Goal: Use online tool/utility: Utilize a website feature to perform a specific function

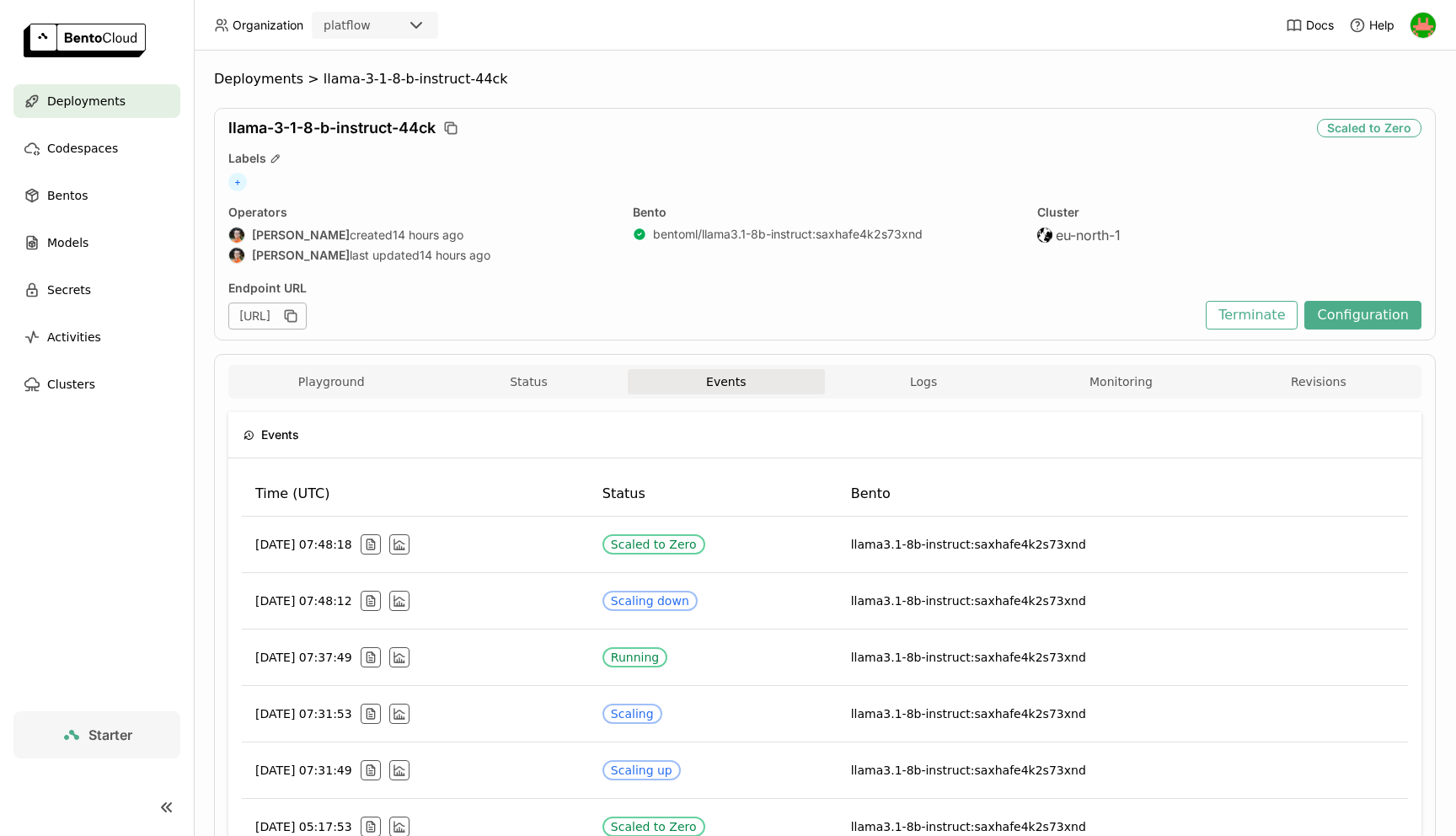
scroll to position [57, 0]
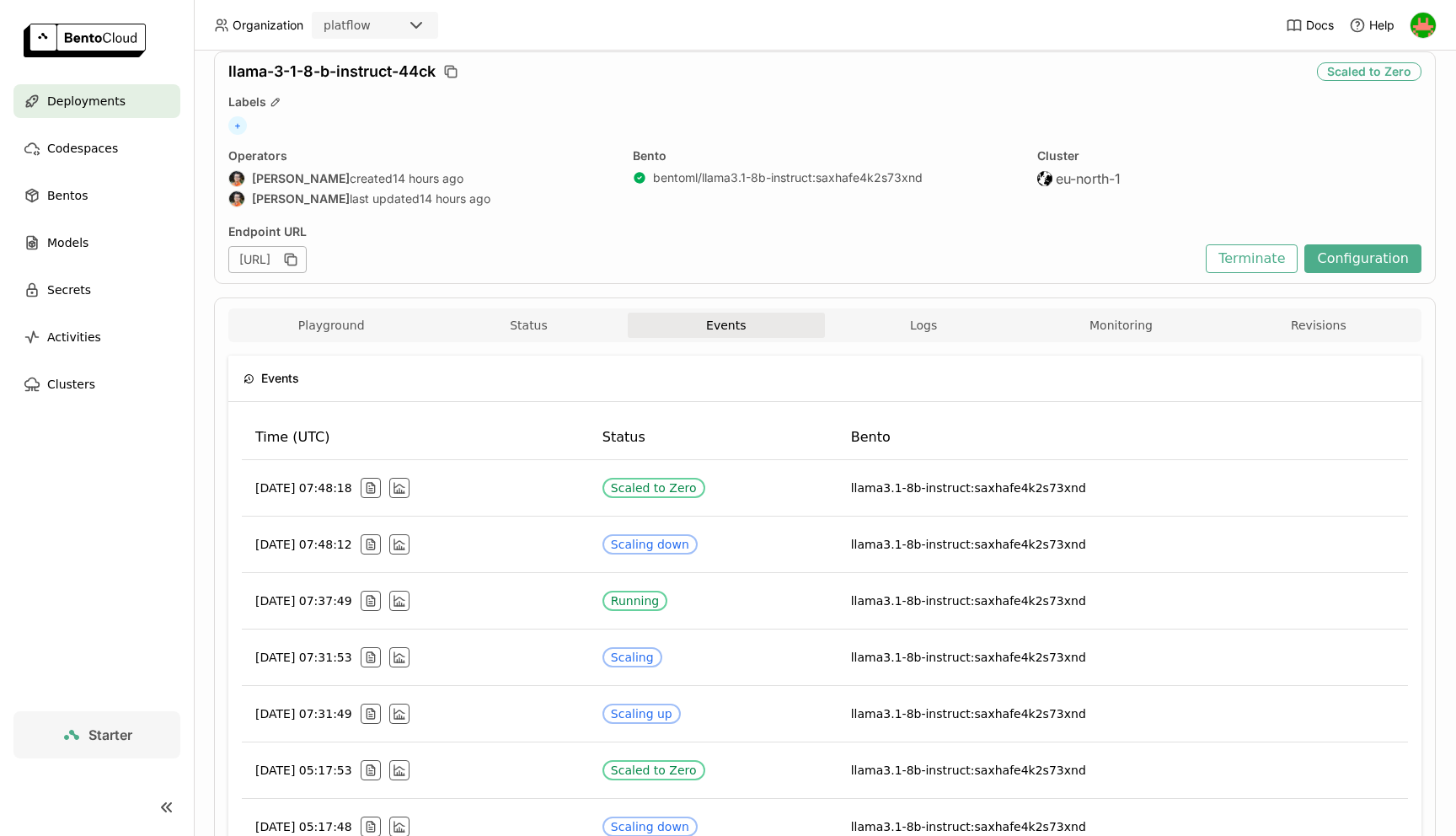
click at [891, 176] on div "bentoml/llama3.1-8b-instruct : saxhafe4k2s73xnd" at bounding box center [788, 178] width 270 height 15
click at [299, 263] on icon "button" at bounding box center [291, 260] width 17 height 17
click at [307, 262] on div "[URL]" at bounding box center [267, 260] width 78 height 27
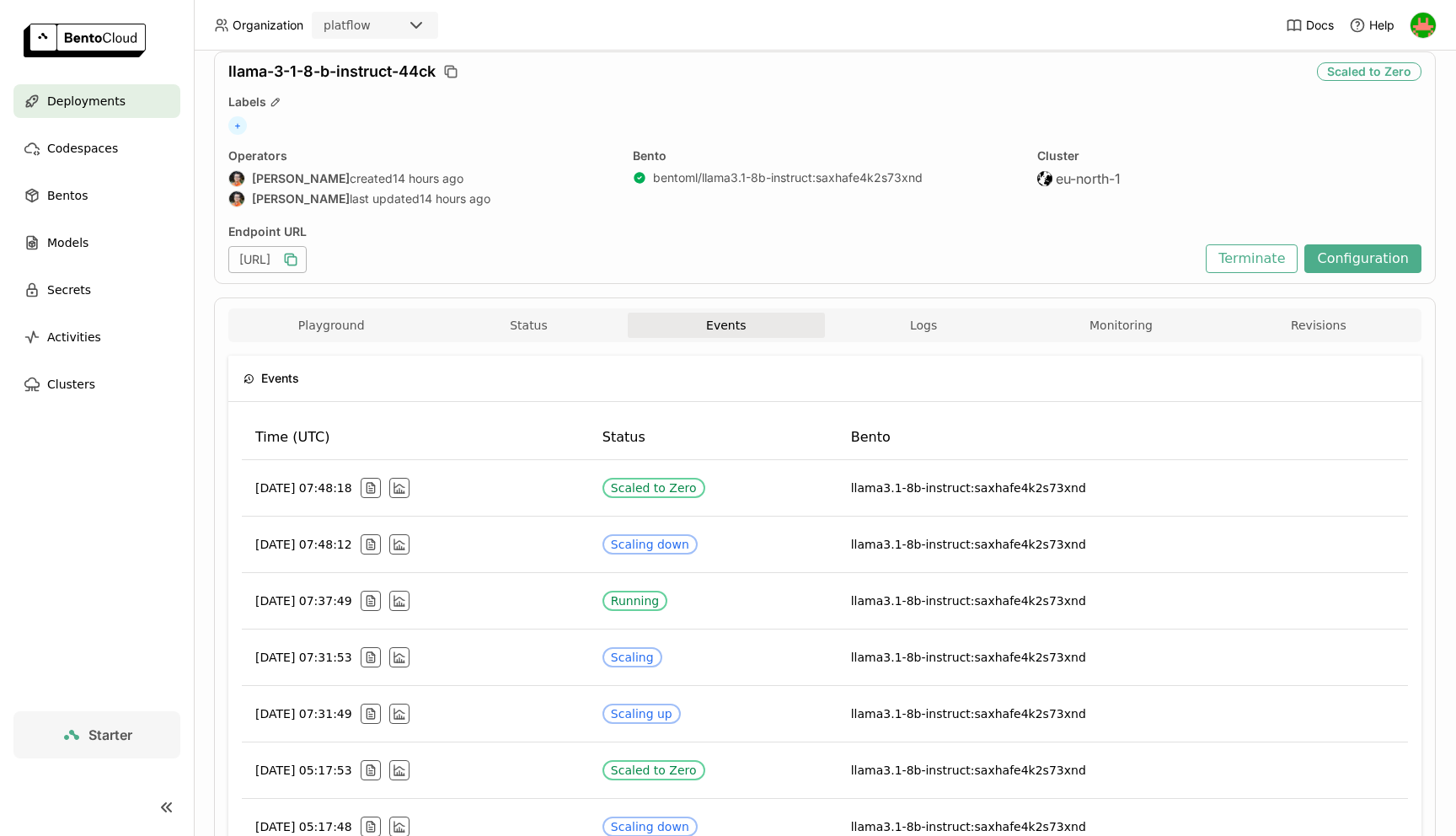
click at [307, 262] on div "[URL]" at bounding box center [267, 260] width 78 height 27
click at [577, 215] on div "llama-3-1-8-b-instruct-44ck Scaled to Zero Labels + Operators [PERSON_NAME] cre…" at bounding box center [825, 167] width 1222 height 232
click at [537, 334] on button "Status" at bounding box center [528, 325] width 197 height 26
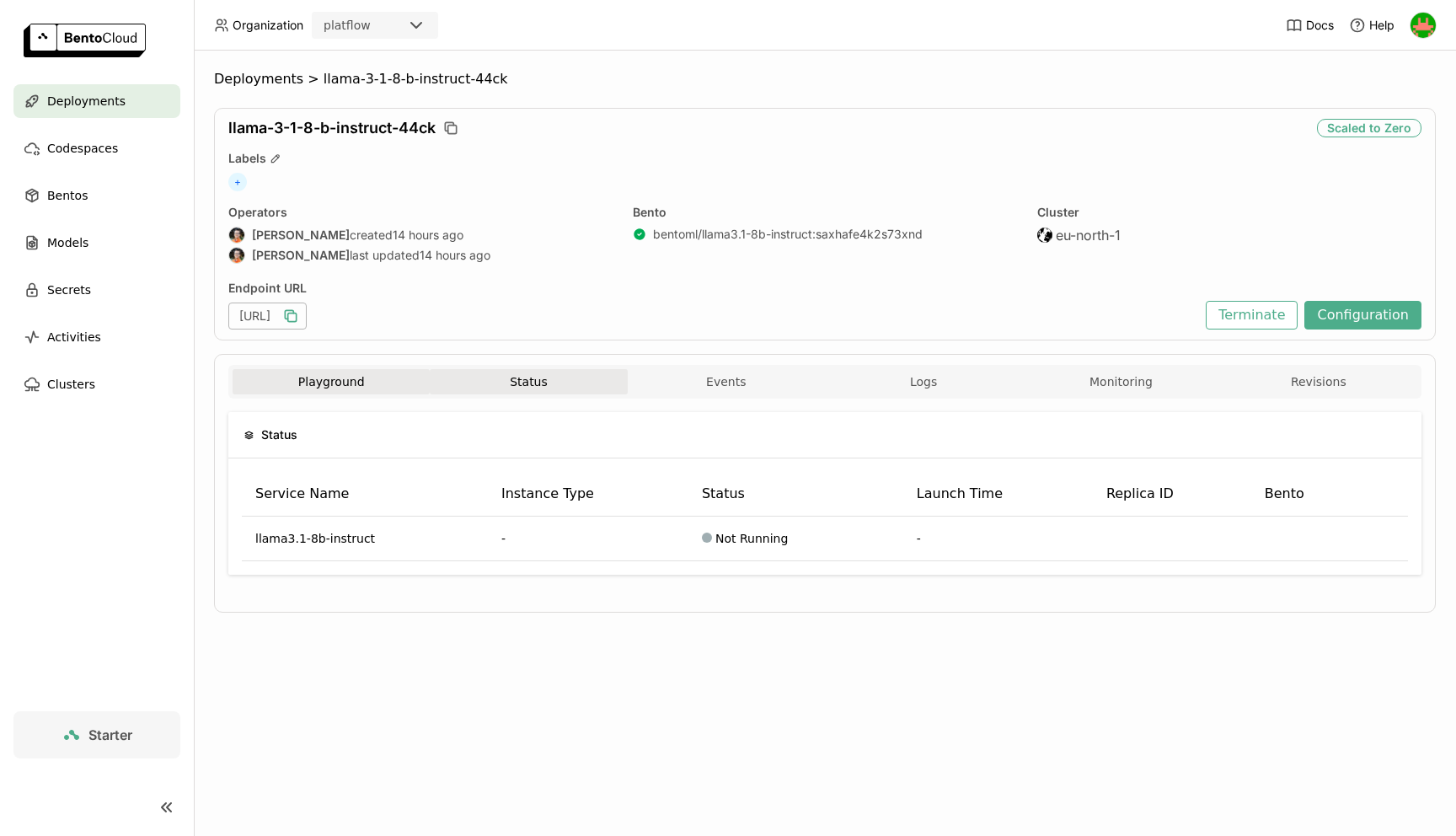
click at [372, 389] on button "Playground" at bounding box center [330, 382] width 197 height 26
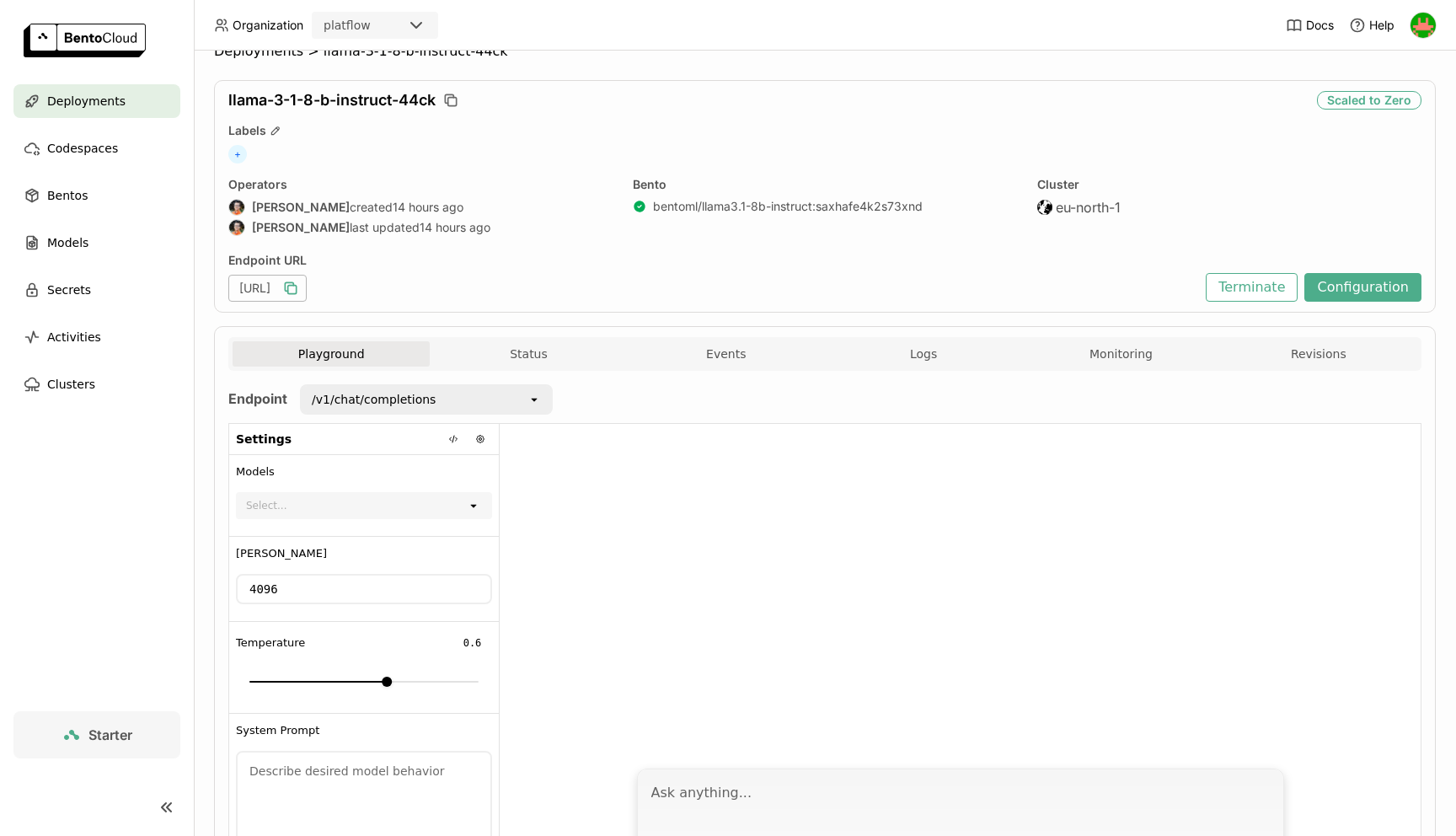
scroll to position [29, 0]
click at [380, 398] on div "/v1/chat/completions" at bounding box center [373, 398] width 124 height 17
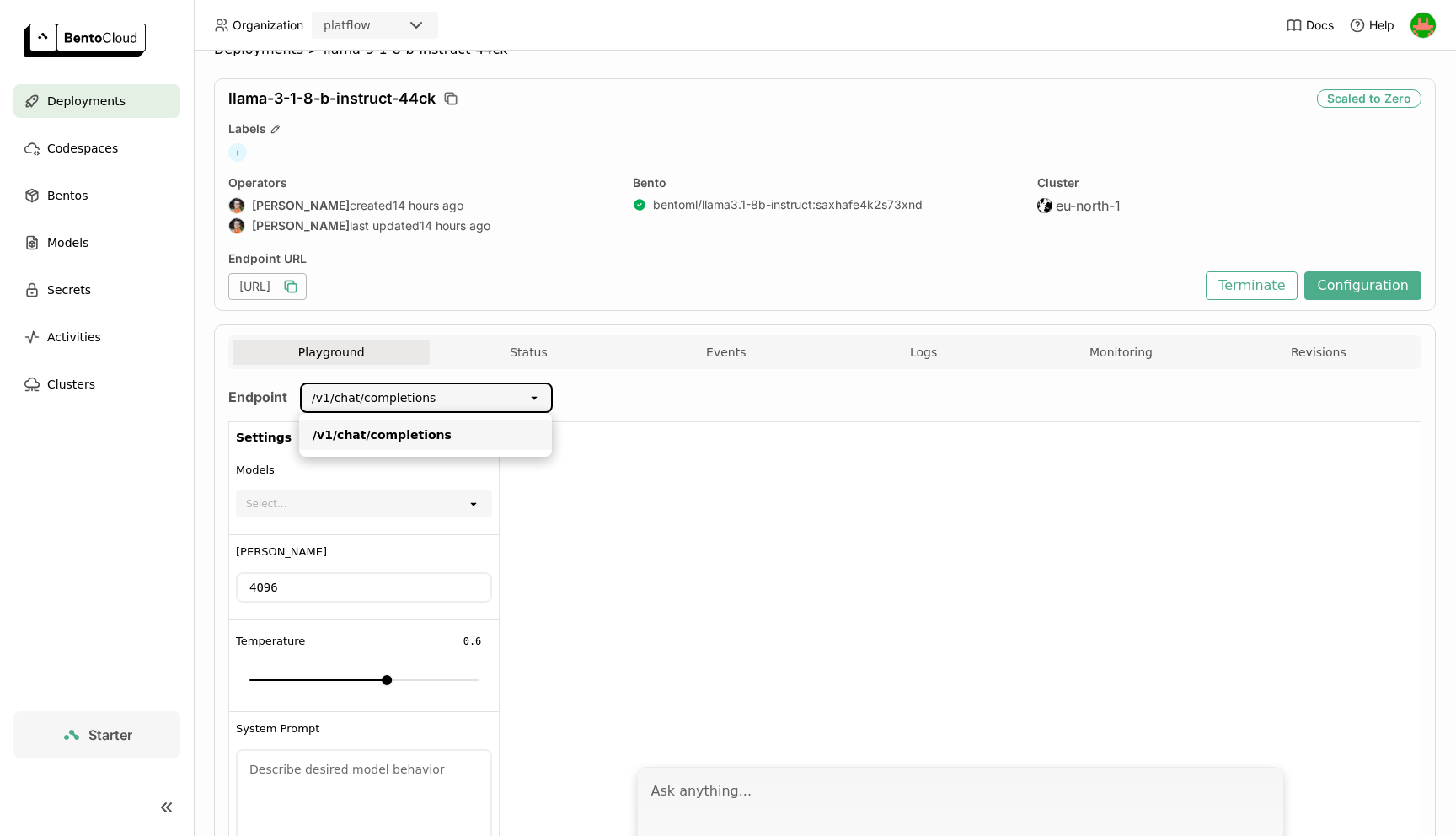
click at [652, 441] on div at bounding box center [959, 589] width 921 height 334
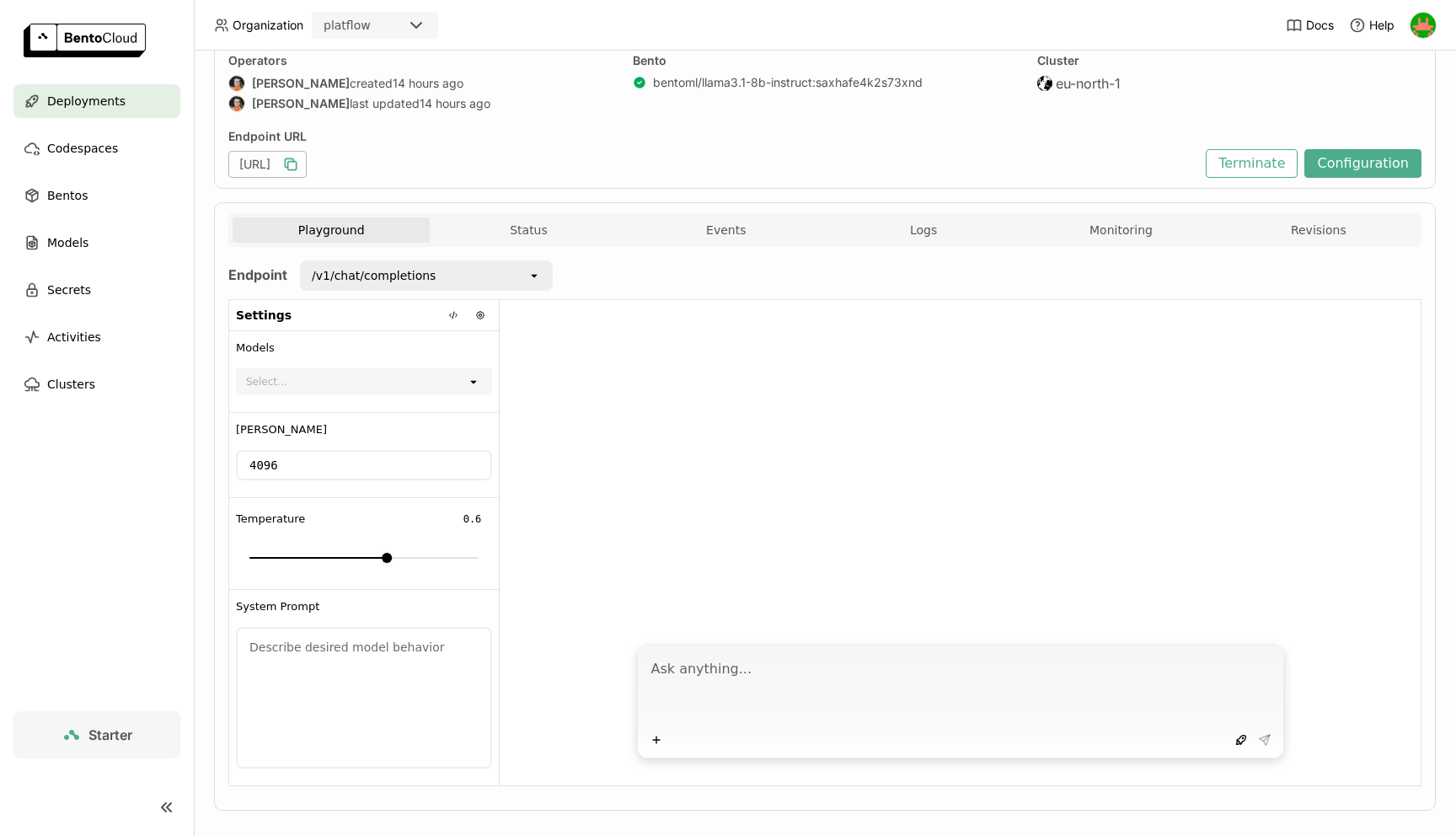
scroll to position [153, 0]
click at [475, 380] on icon "open" at bounding box center [473, 380] width 13 height 13
click at [475, 380] on icon at bounding box center [473, 382] width 6 height 4
click at [466, 380] on div "Select..." at bounding box center [352, 380] width 229 height 24
click at [534, 393] on div at bounding box center [959, 466] width 921 height 334
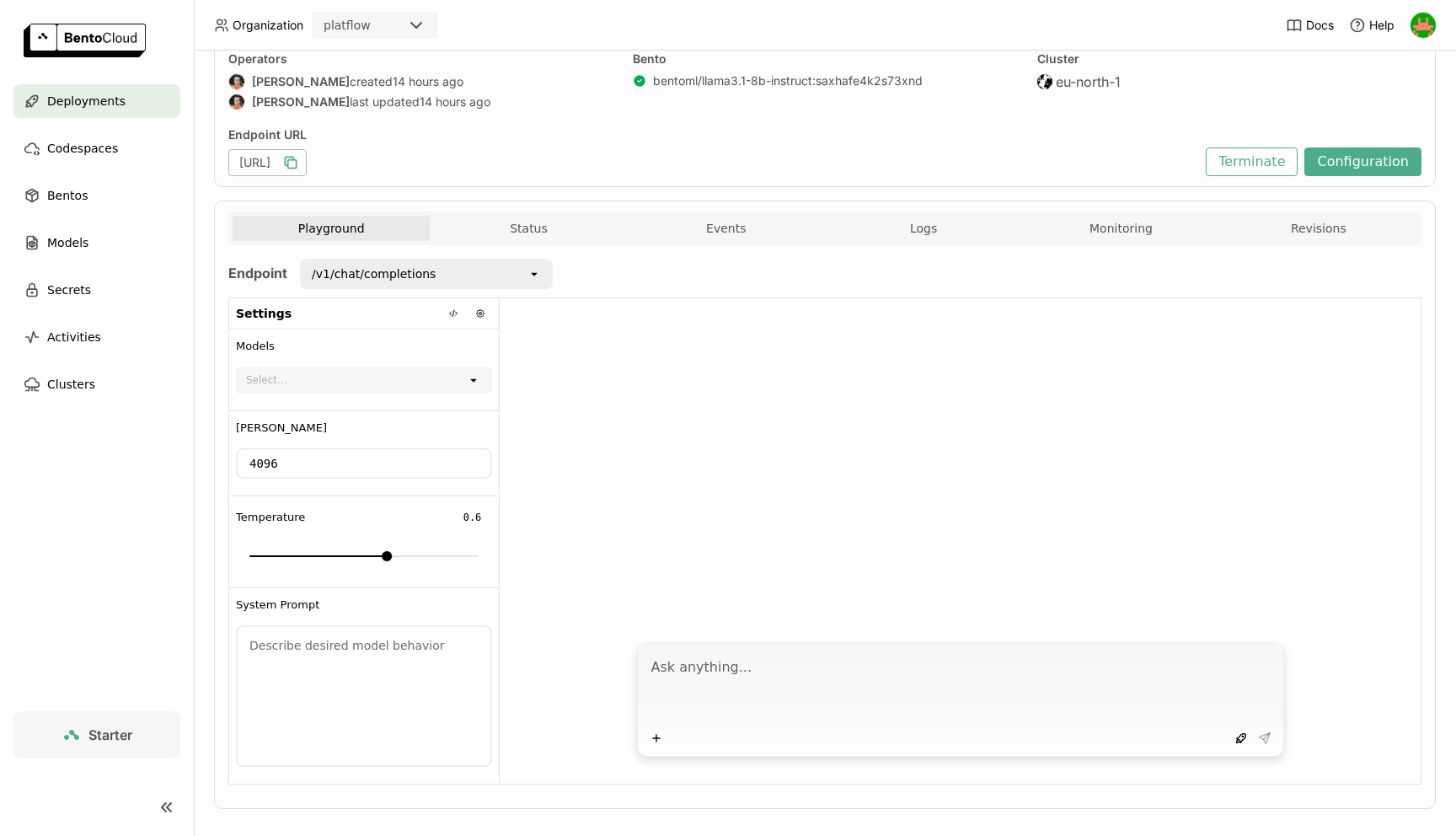
click at [450, 282] on div "/v1/chat/completions" at bounding box center [414, 274] width 226 height 27
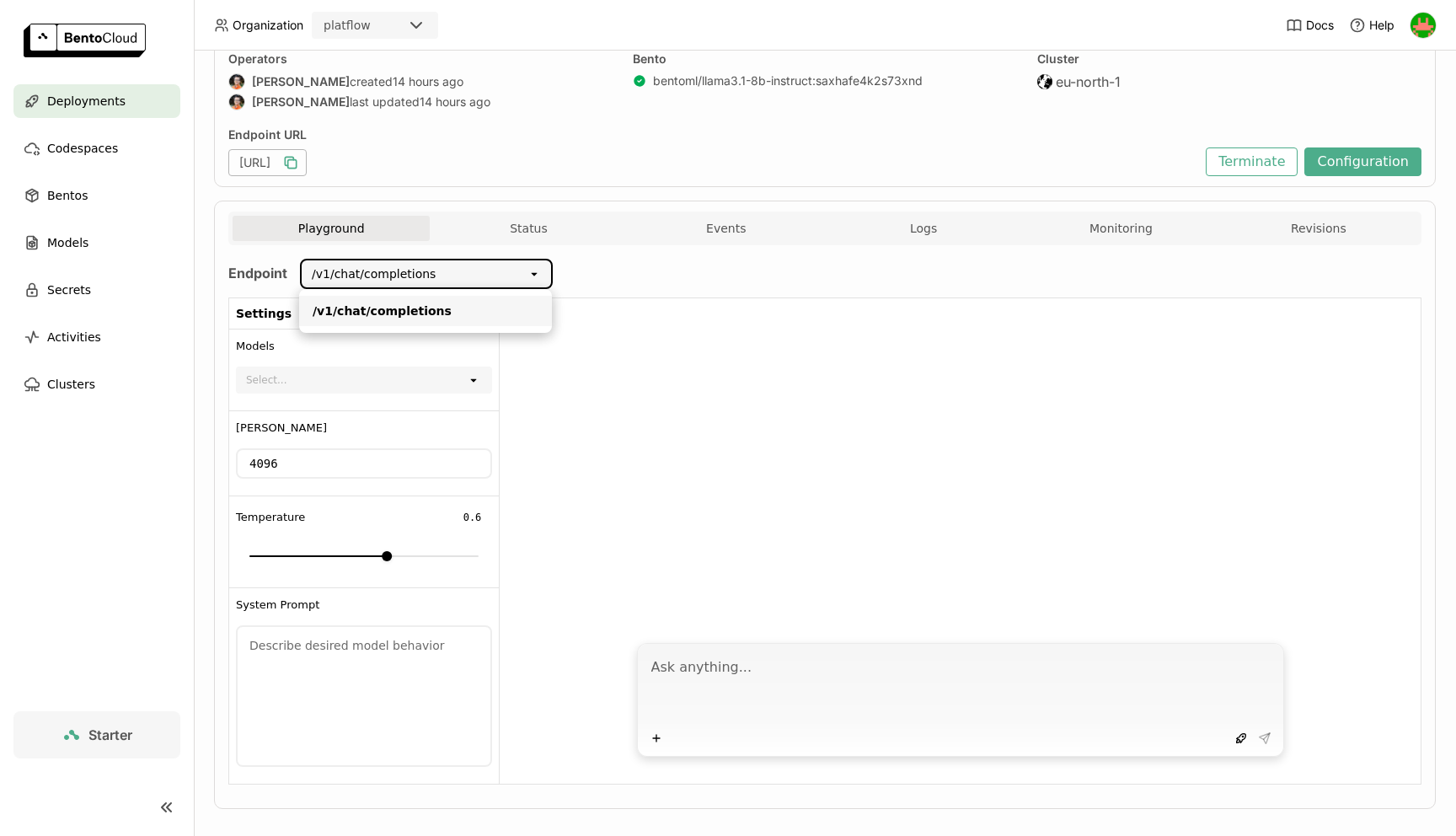
click at [450, 282] on div "/v1/chat/completions" at bounding box center [414, 274] width 226 height 27
drag, startPoint x: 450, startPoint y: 282, endPoint x: 330, endPoint y: 271, distance: 120.5
click at [330, 271] on div "/v1/chat/completions" at bounding box center [414, 274] width 226 height 27
click at [396, 275] on div "/v1/chat/completions" at bounding box center [373, 274] width 124 height 17
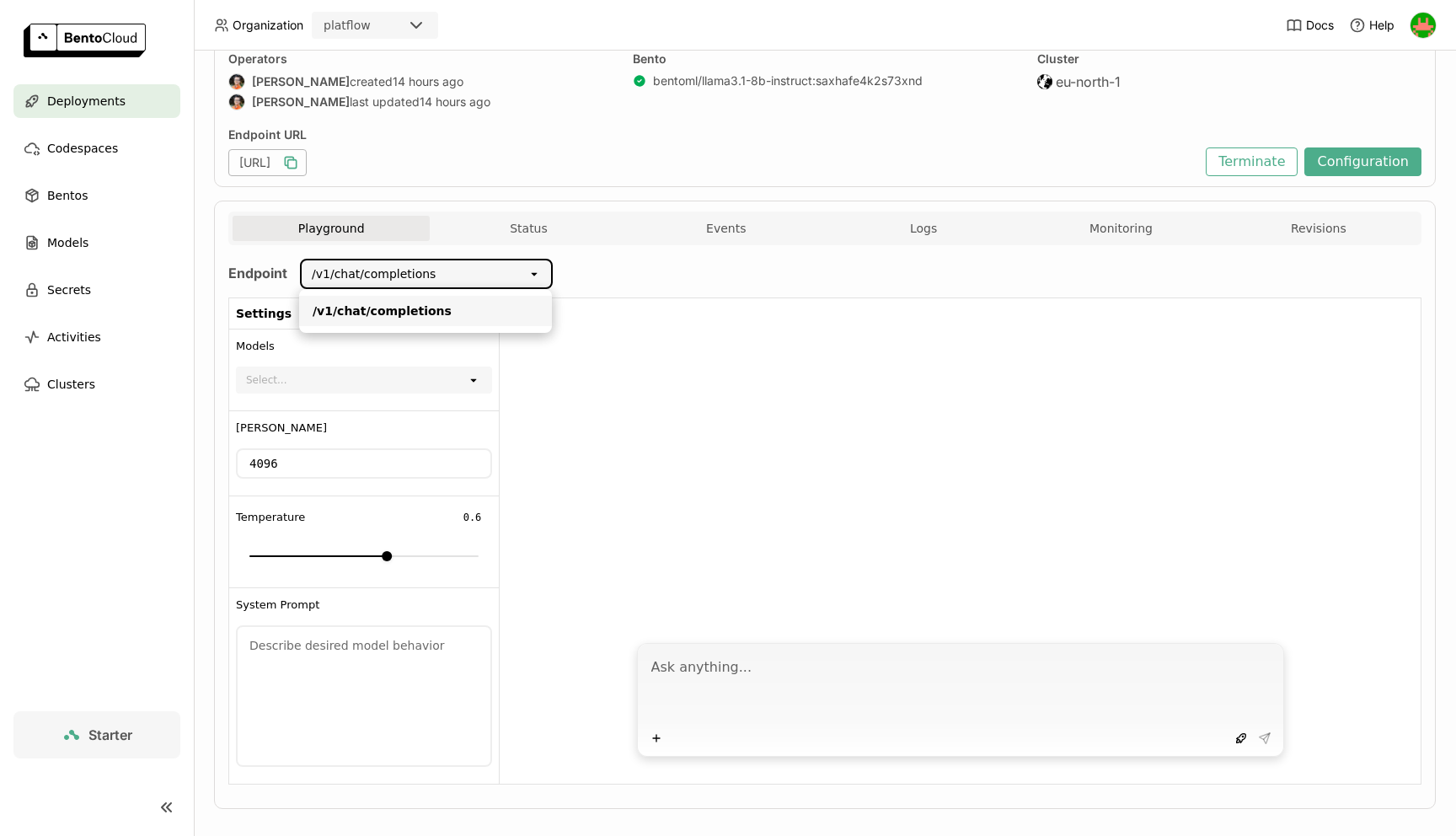
click at [536, 275] on icon "open" at bounding box center [534, 274] width 13 height 13
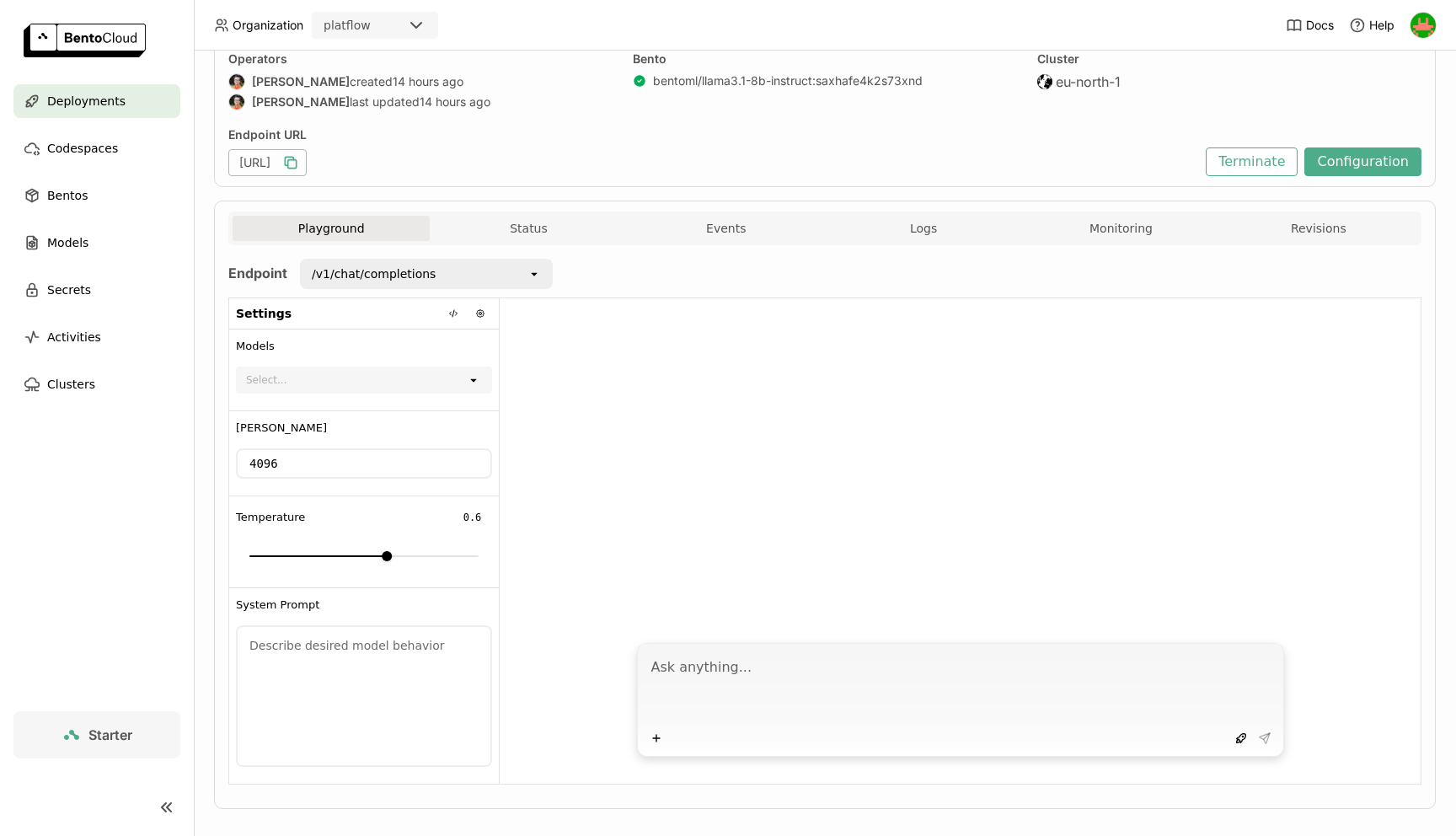
click at [299, 165] on icon "button" at bounding box center [291, 162] width 17 height 17
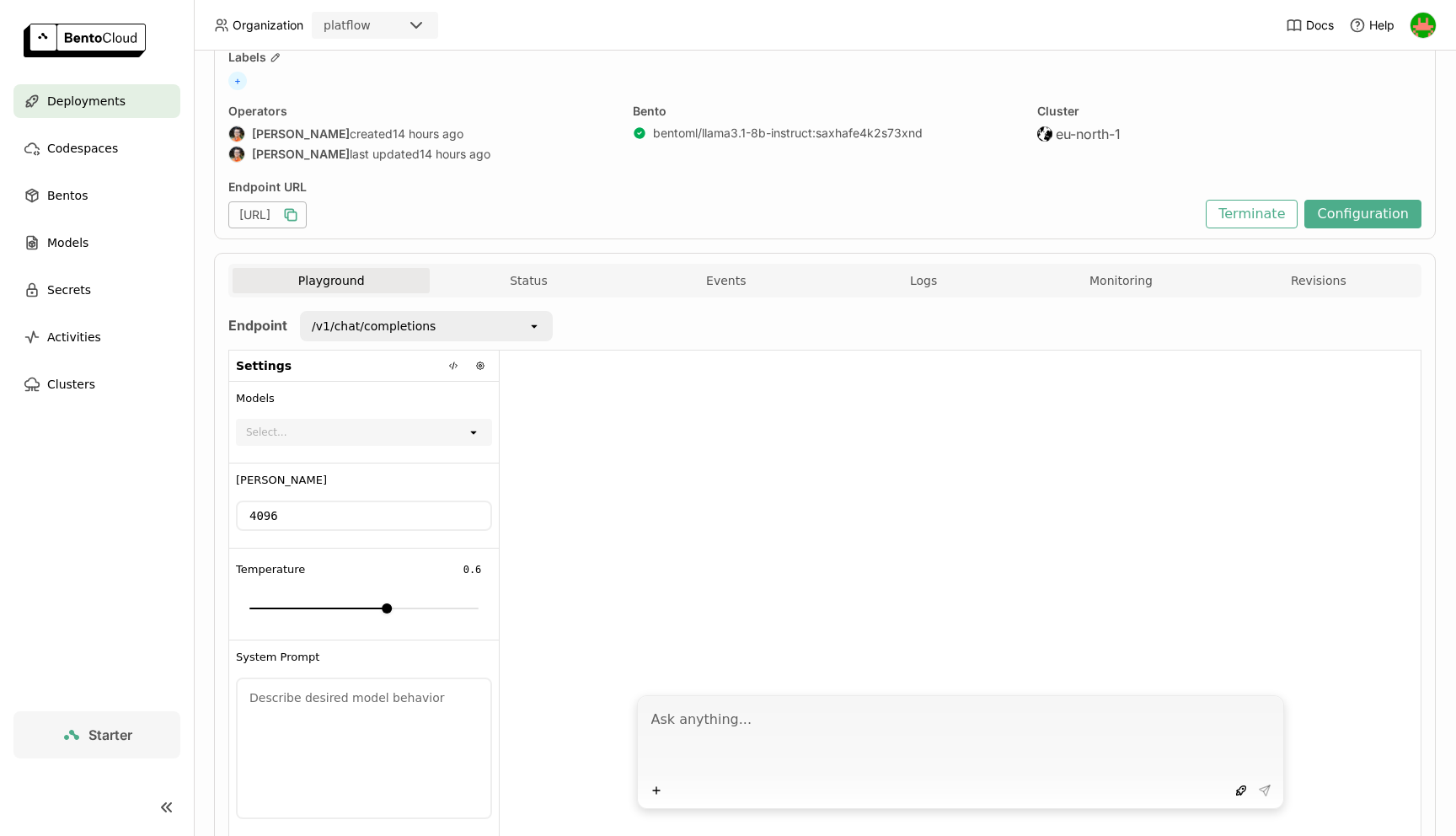
scroll to position [89, 0]
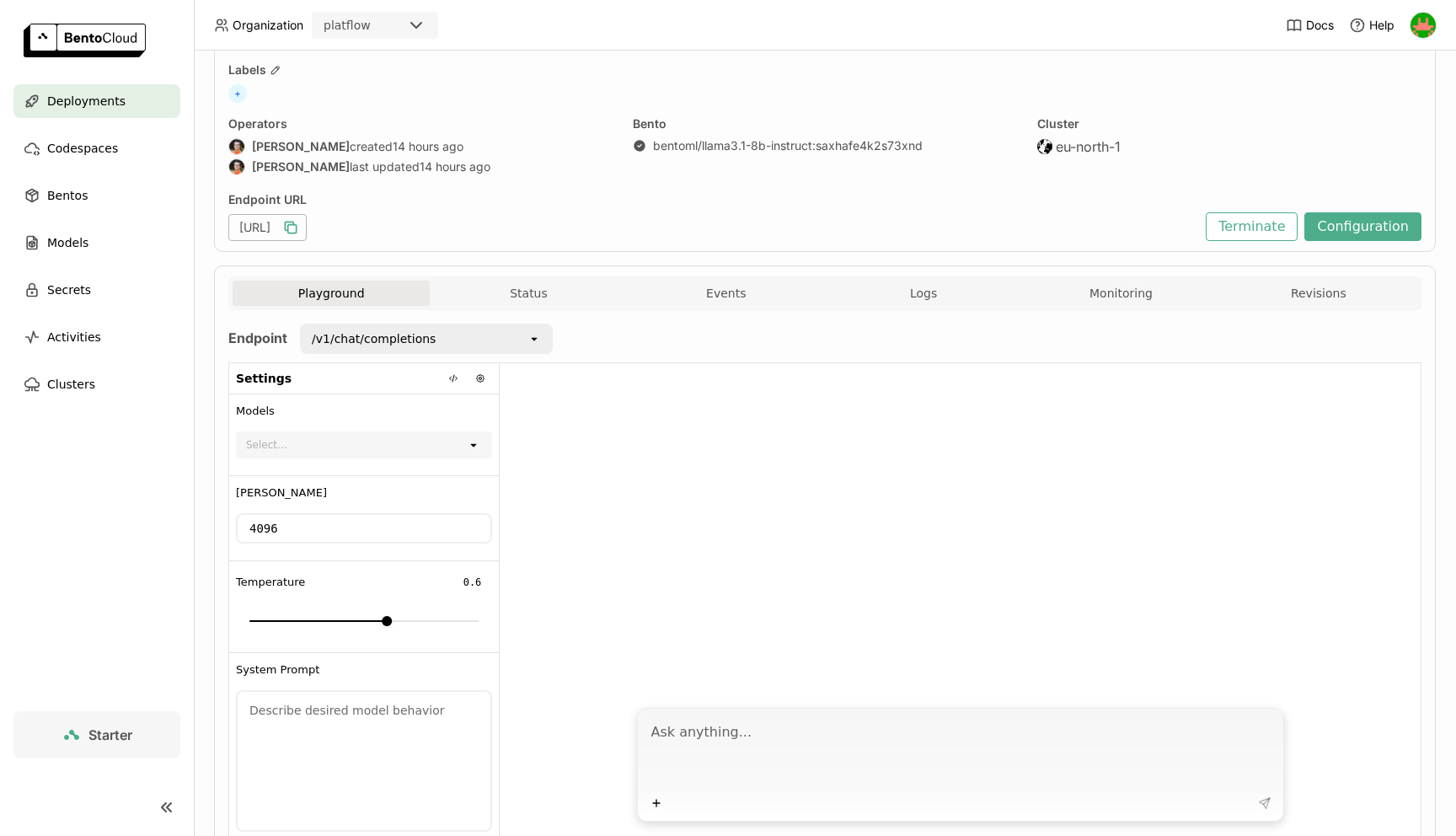
click at [380, 343] on div "/v1/chat/completions" at bounding box center [373, 339] width 124 height 17
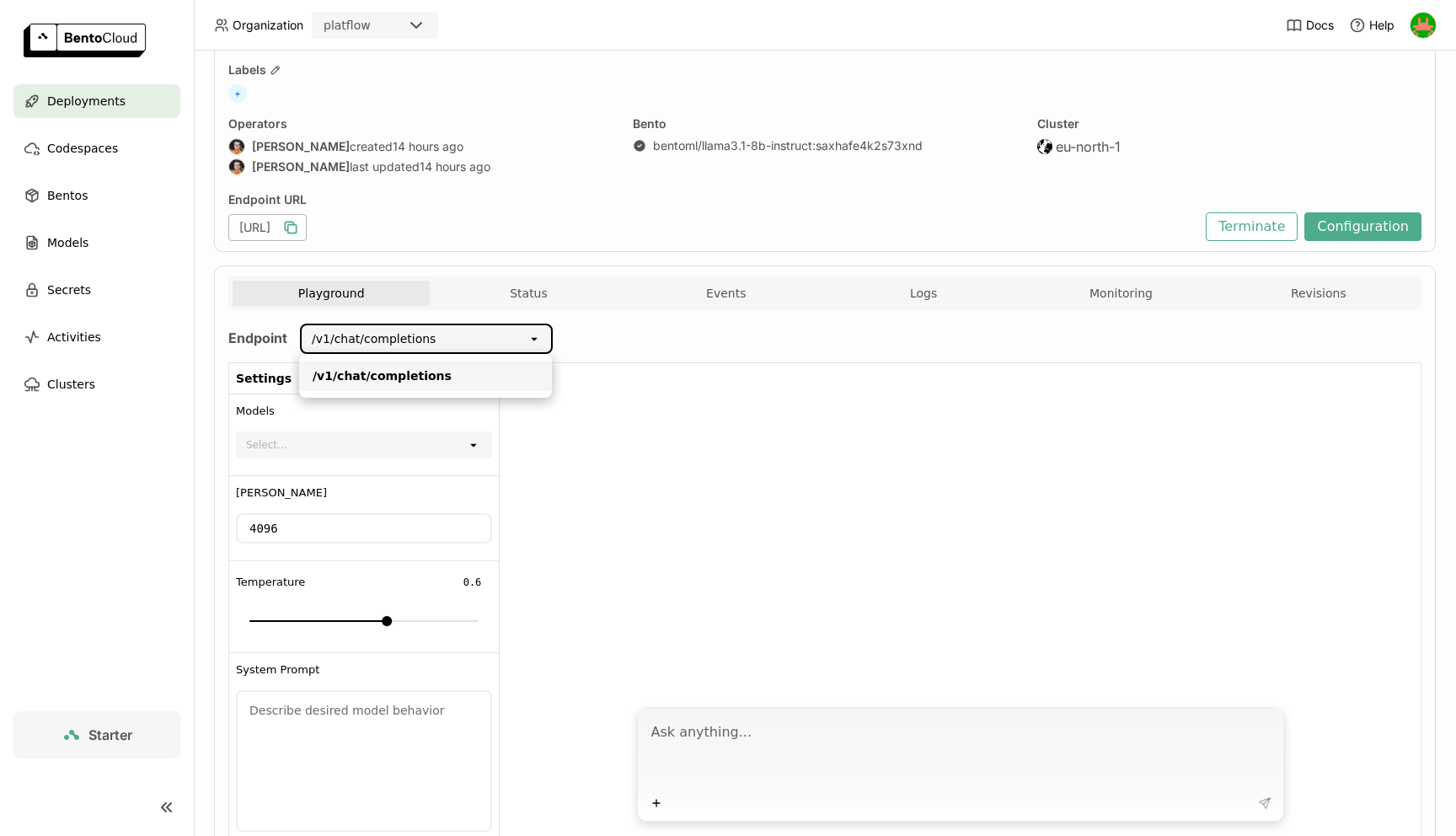
click at [368, 338] on div "/v1/chat/completions" at bounding box center [373, 339] width 124 height 17
drag, startPoint x: 368, startPoint y: 338, endPoint x: 310, endPoint y: 333, distance: 58.2
click at [310, 333] on div "/v1/chat/completions" at bounding box center [414, 338] width 226 height 27
click at [317, 333] on div "/v1/chat/completions" at bounding box center [373, 339] width 124 height 17
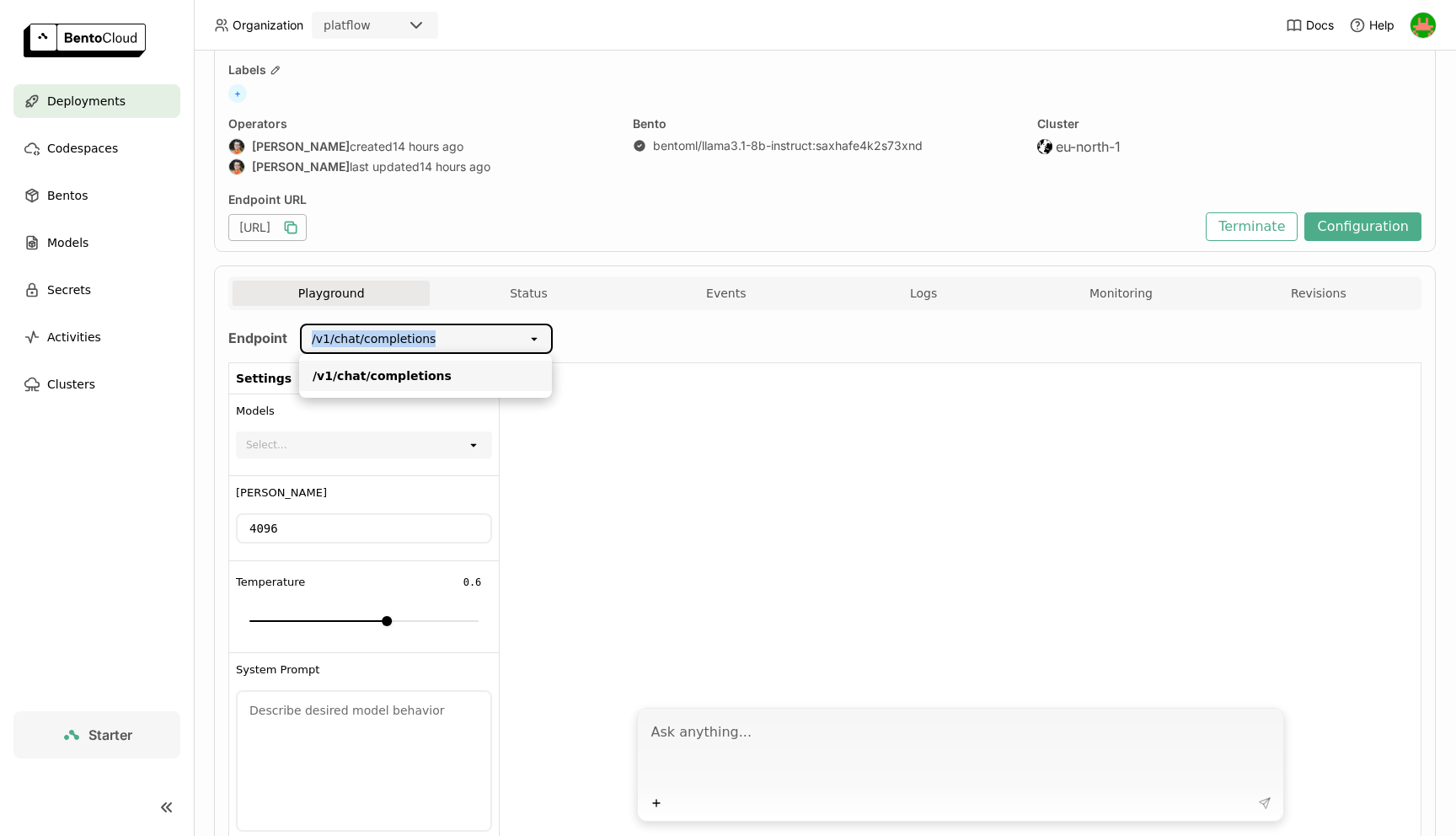
copy div "/v1/chat/completions"
click at [317, 333] on div "/v1/chat/completions" at bounding box center [373, 339] width 124 height 17
